Goal: Task Accomplishment & Management: Manage account settings

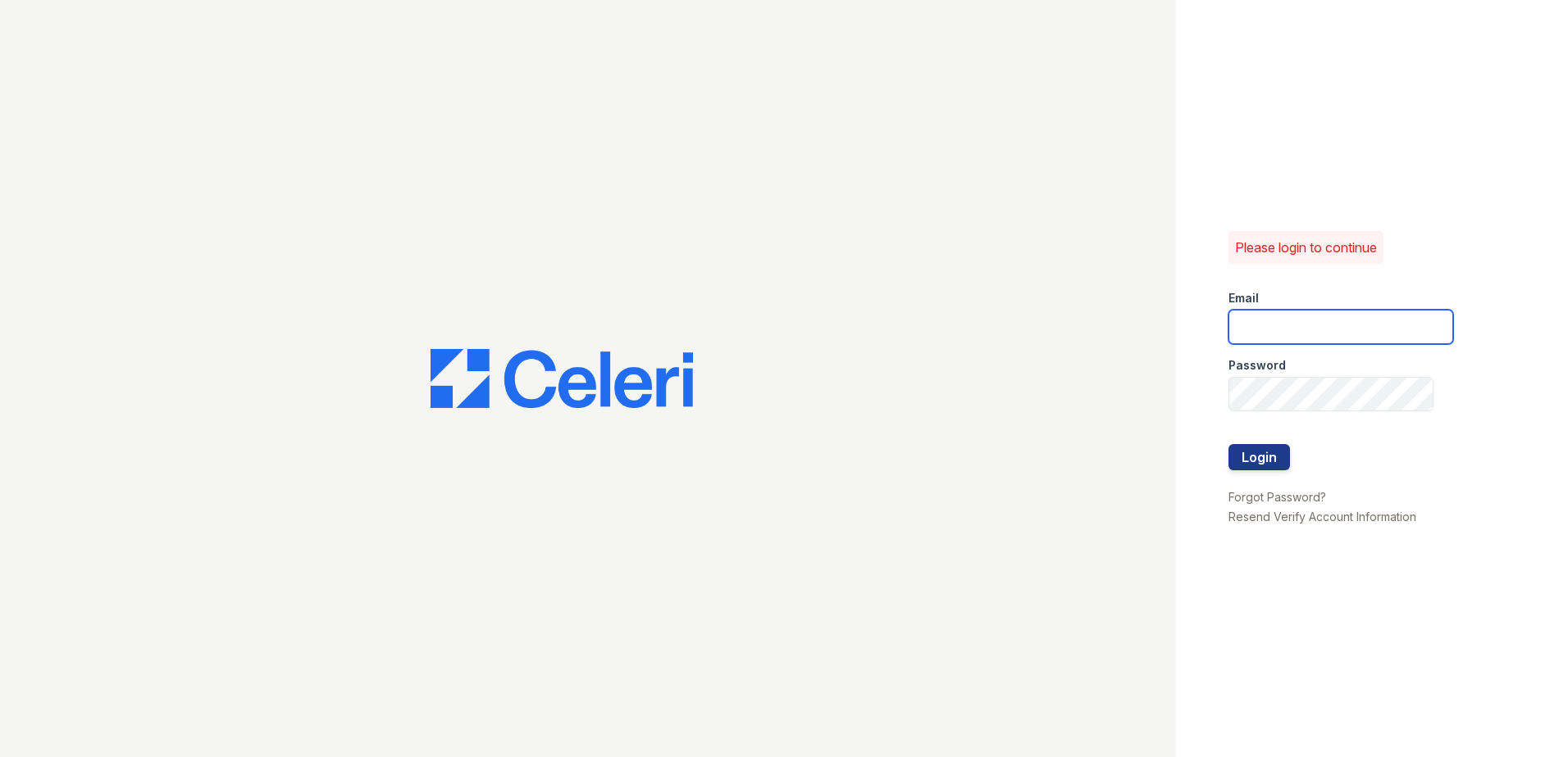
click at [1277, 329] on input "email" at bounding box center [1340, 327] width 225 height 35
type input "[EMAIL_ADDRESS][DOMAIN_NAME]"
click at [1244, 464] on button "Login" at bounding box center [1258, 457] width 61 height 27
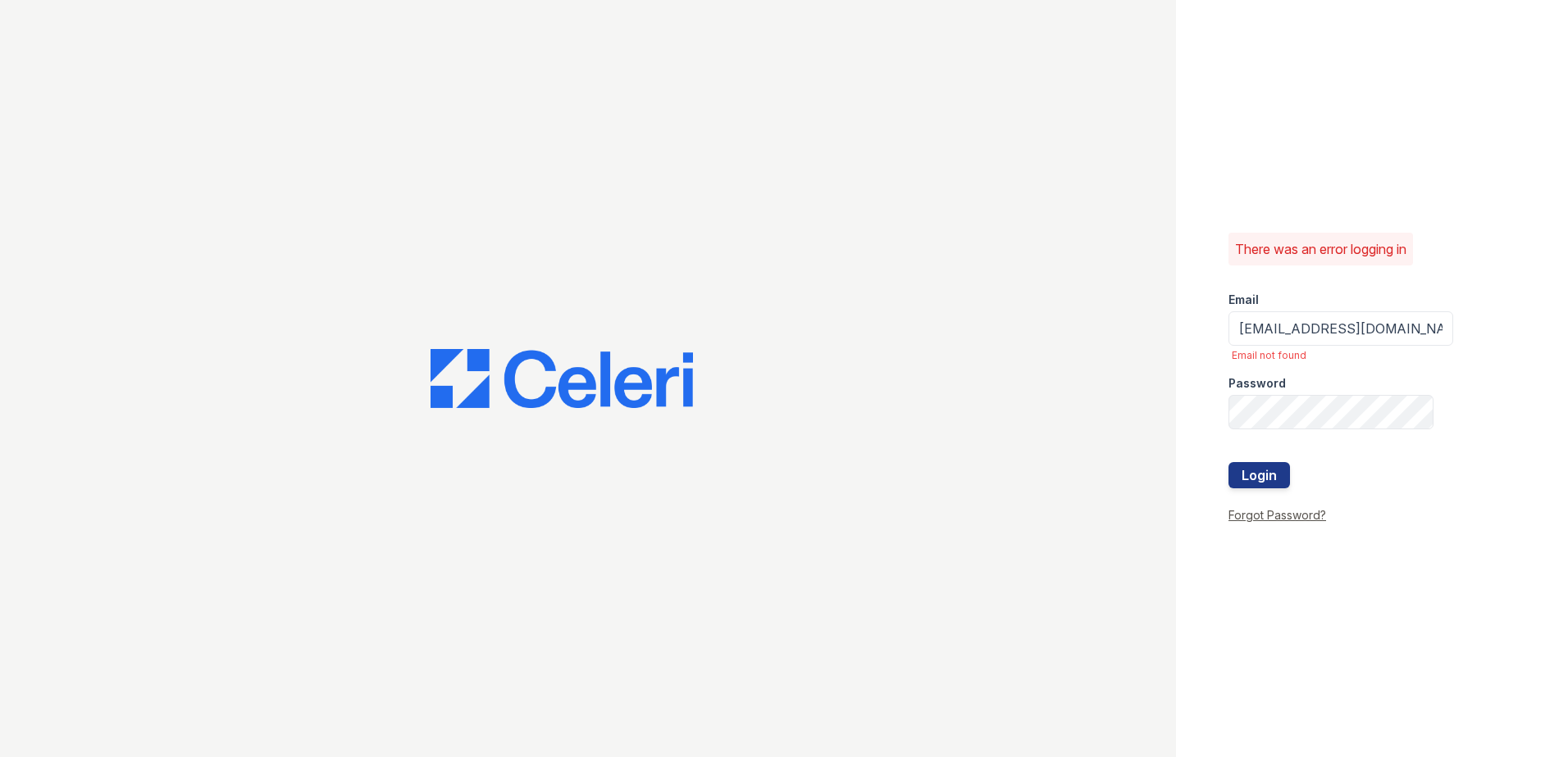
click at [1260, 518] on link "Forgot Password?" at bounding box center [1277, 516] width 98 height 14
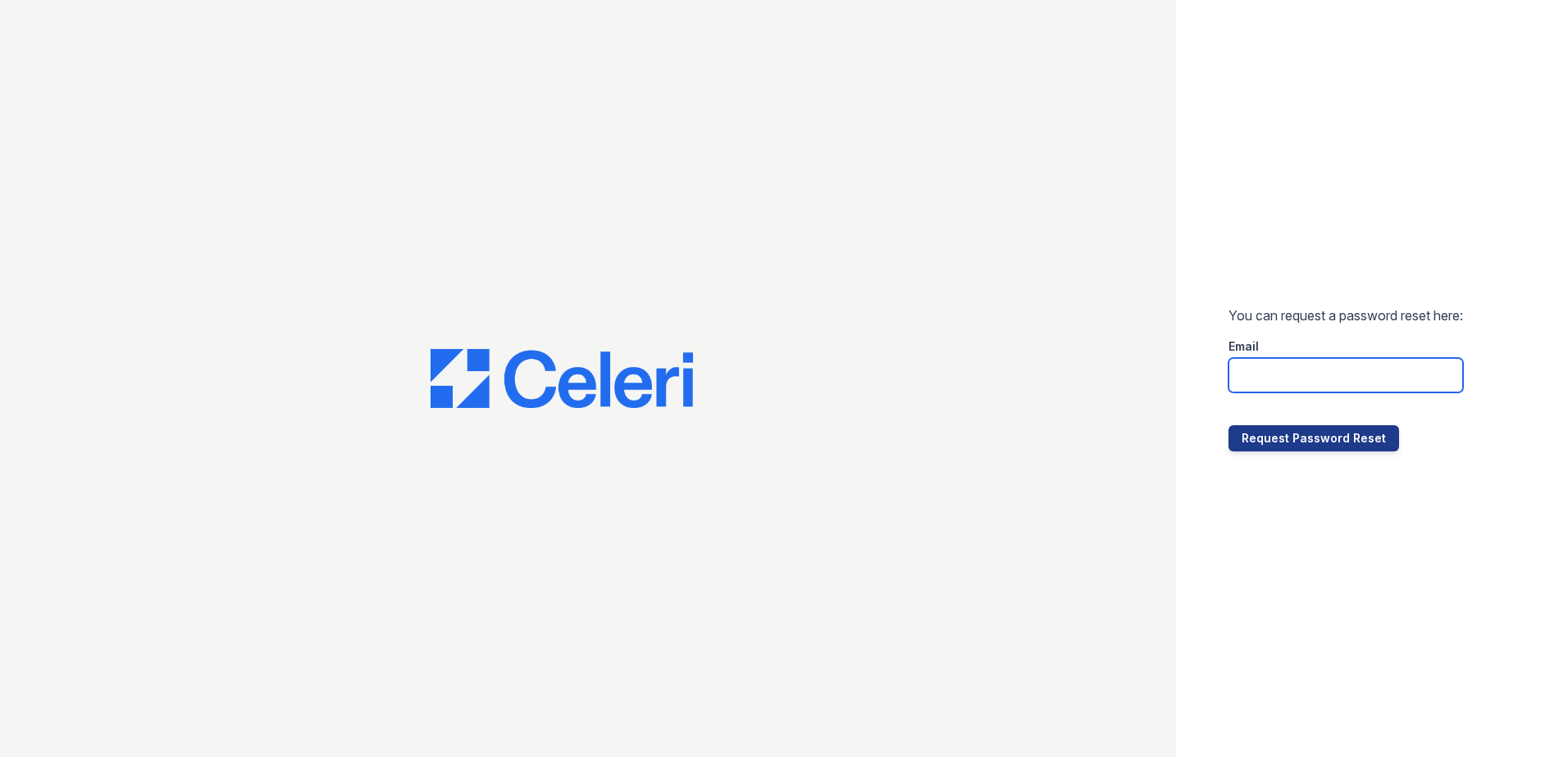
click at [1279, 373] on input "email" at bounding box center [1345, 375] width 234 height 35
type input "[EMAIL_ADDRESS][DOMAIN_NAME]"
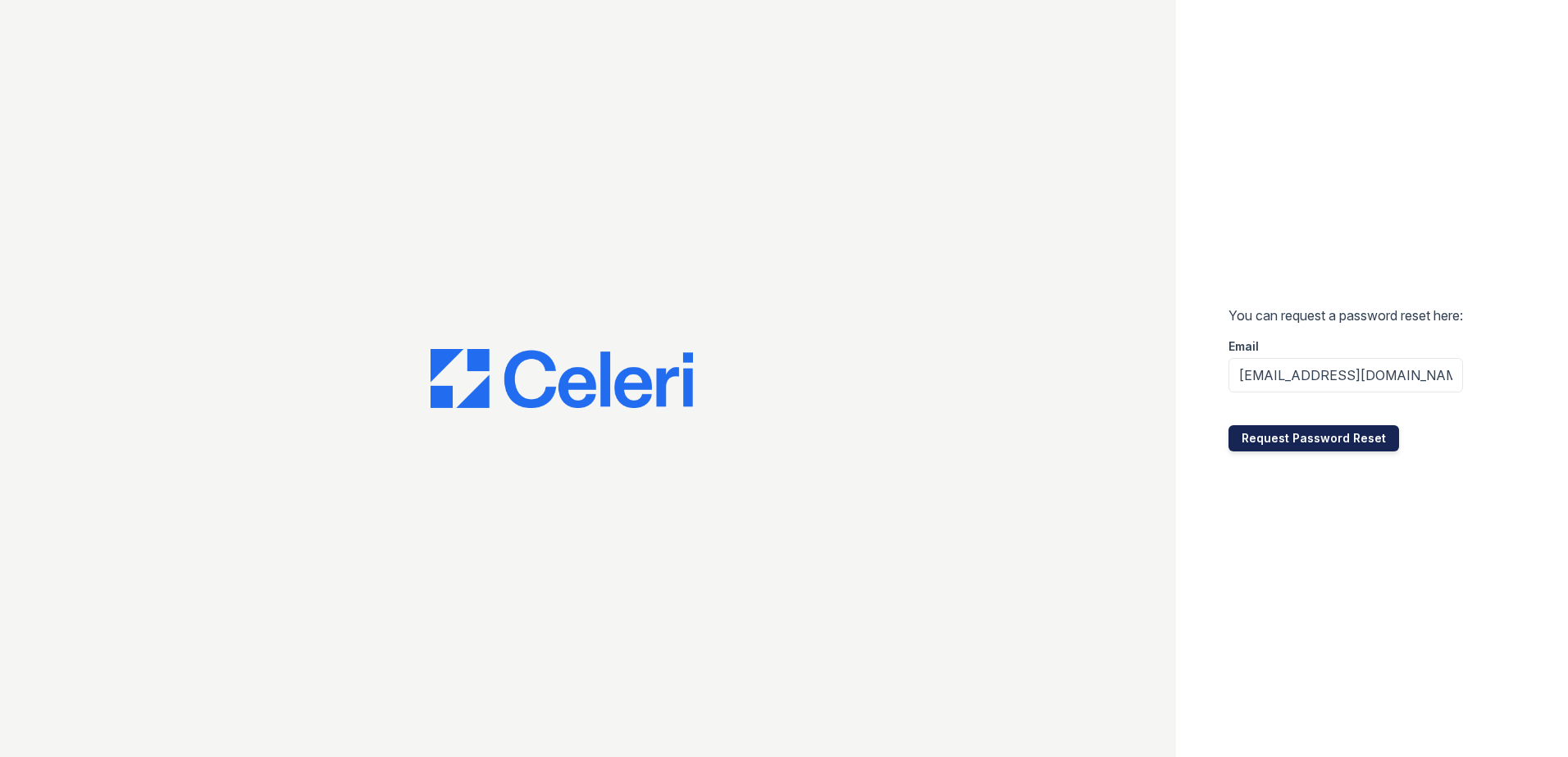
click at [1295, 437] on button "Request Password Reset" at bounding box center [1313, 438] width 170 height 27
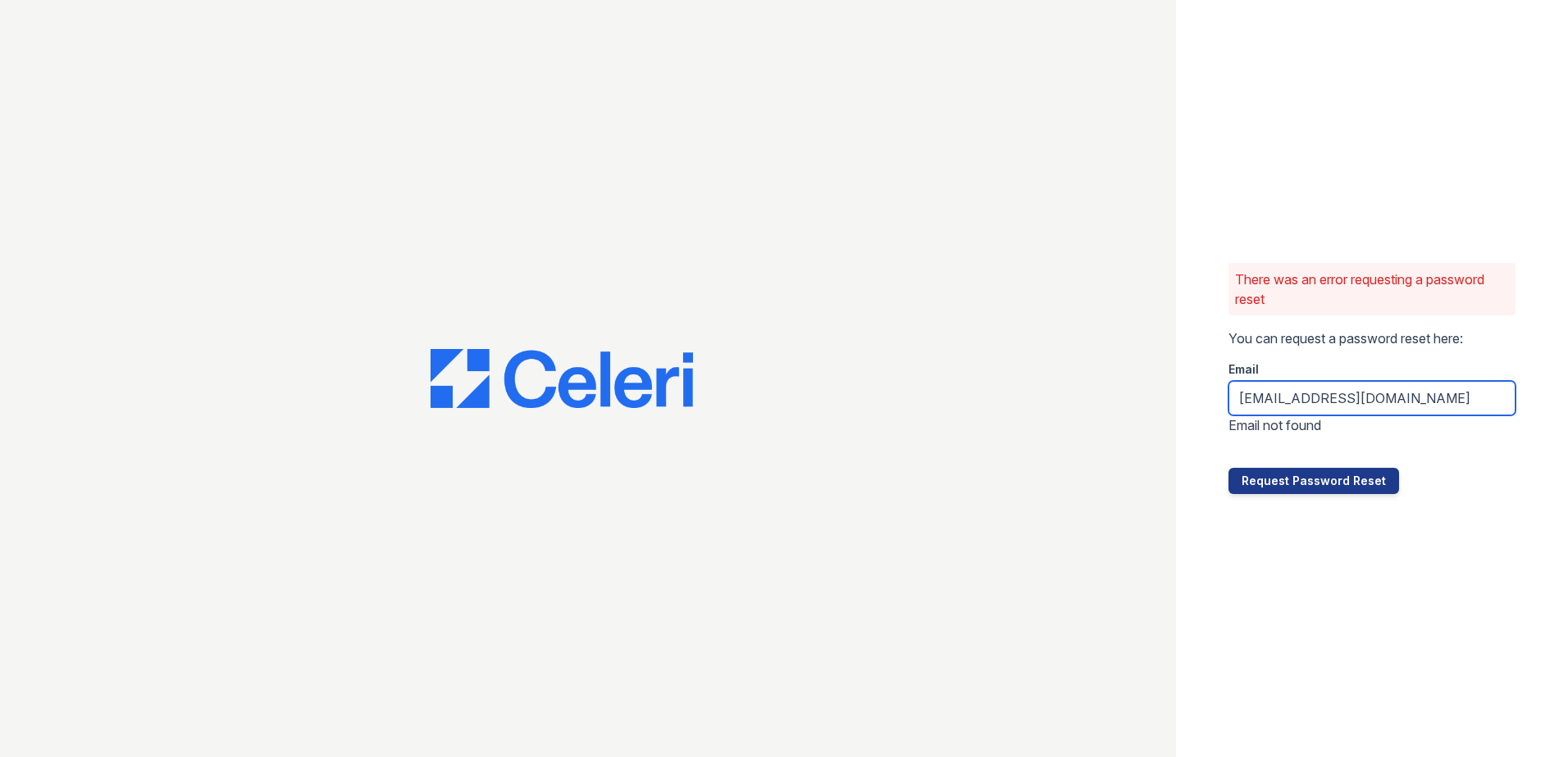
click at [1244, 408] on input "[EMAIL_ADDRESS][DOMAIN_NAME]" at bounding box center [1371, 398] width 287 height 35
click at [1297, 479] on button "Request Password Reset" at bounding box center [1313, 481] width 170 height 27
